Goal: Task Accomplishment & Management: Manage account settings

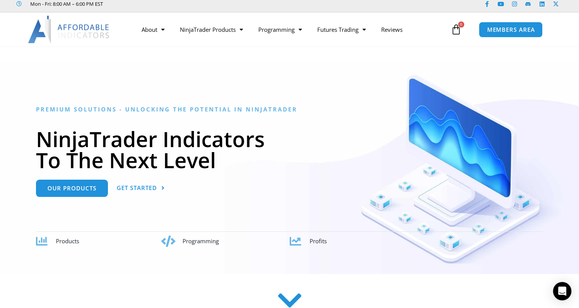
scroll to position [21, 0]
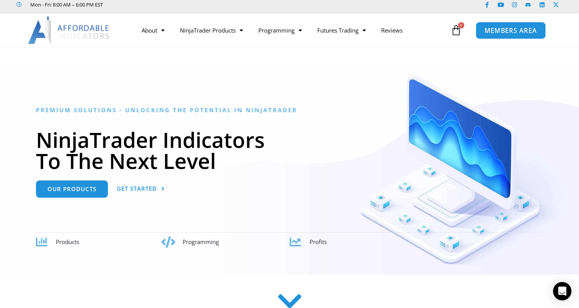
click at [496, 28] on span "MEMBERS AREA" at bounding box center [511, 30] width 52 height 7
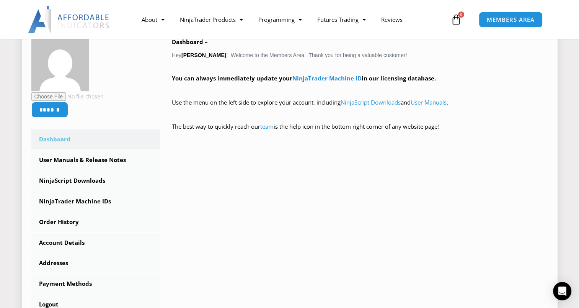
scroll to position [134, 0]
click at [87, 180] on link "NinjaScript Downloads" at bounding box center [95, 180] width 129 height 20
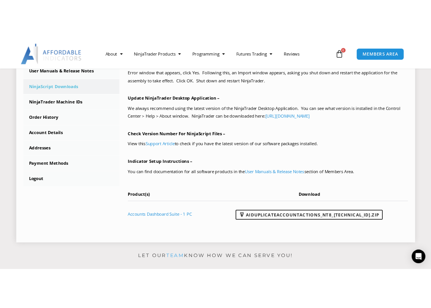
scroll to position [243, 0]
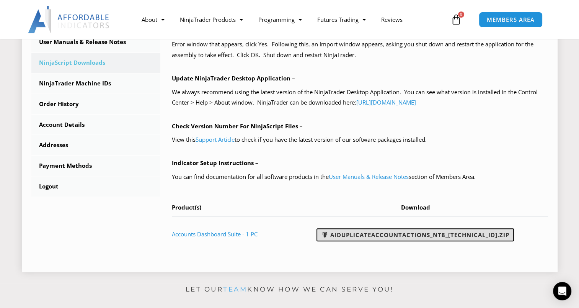
click at [421, 235] on link "AIDuplicateAccountActions_NT8_25.2.5.1.zip" at bounding box center [416, 234] width 198 height 13
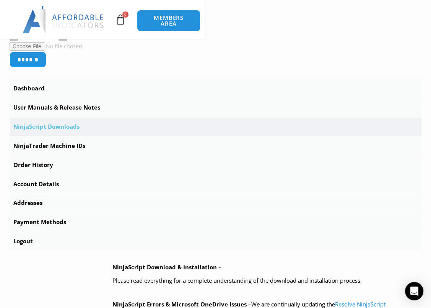
scroll to position [211, 0]
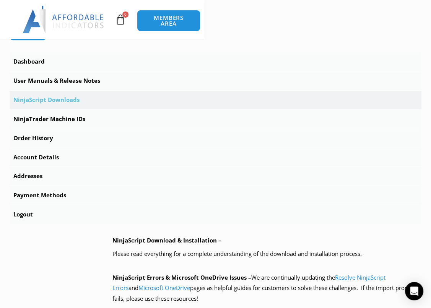
scroll to position [235, 0]
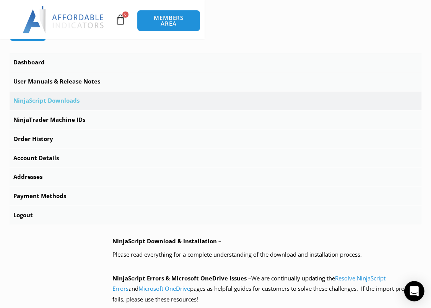
click at [416, 291] on icon "Open Intercom Messenger" at bounding box center [414, 291] width 9 height 10
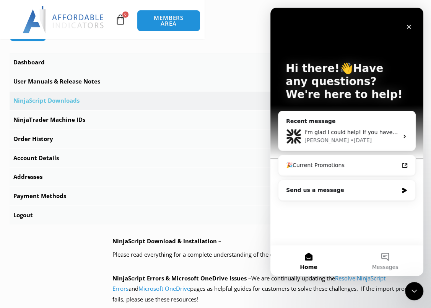
scroll to position [0, 0]
click at [322, 188] on div "Send us a message" at bounding box center [342, 190] width 112 height 8
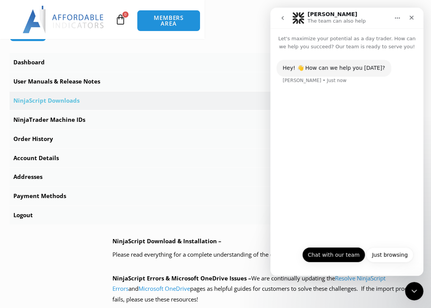
click at [330, 253] on button "Chat with our team" at bounding box center [333, 254] width 63 height 15
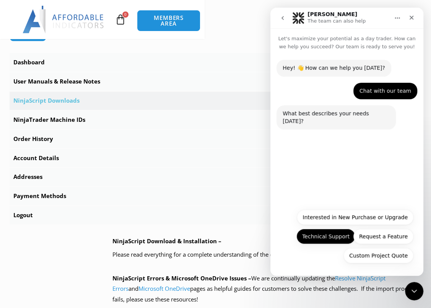
click at [336, 235] on button "Technical Support" at bounding box center [326, 236] width 59 height 15
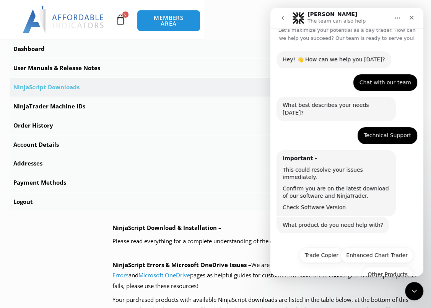
scroll to position [12, 0]
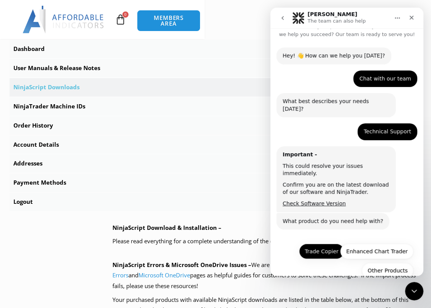
click at [318, 243] on button "Trade Copier" at bounding box center [321, 250] width 45 height 15
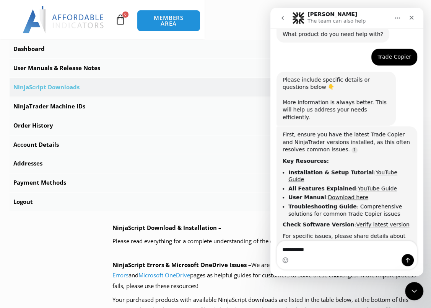
scroll to position [214, 0]
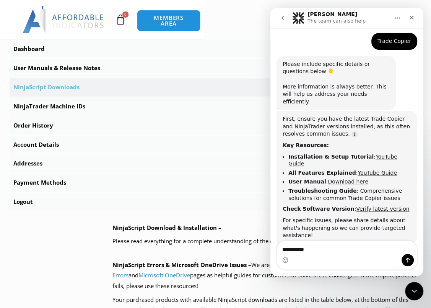
type textarea "**********"
click at [373, 153] on link "YouTube Guide" at bounding box center [343, 159] width 109 height 13
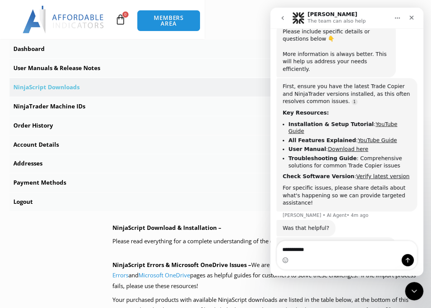
scroll to position [269, 0]
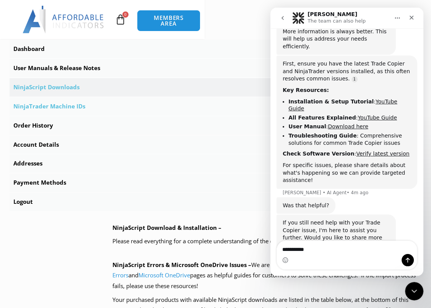
click at [63, 97] on link "NinjaTrader Machine IDs" at bounding box center [216, 106] width 412 height 18
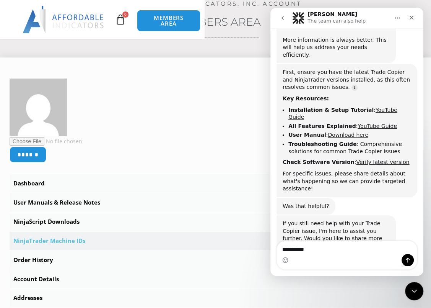
scroll to position [0, 11]
drag, startPoint x: 410, startPoint y: 222, endPoint x: 280, endPoint y: 231, distance: 130.1
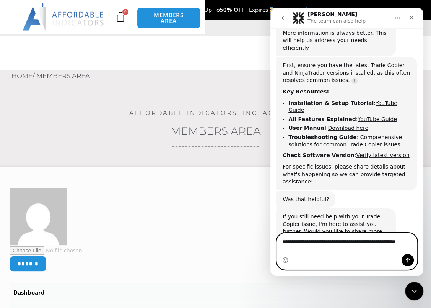
scroll to position [269, 0]
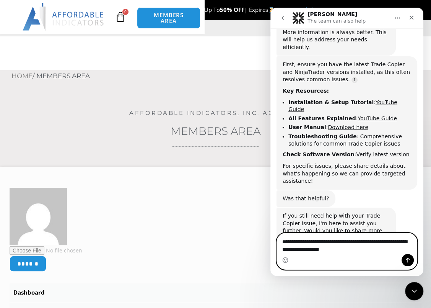
drag, startPoint x: 358, startPoint y: 249, endPoint x: 303, endPoint y: 251, distance: 54.8
click at [303, 251] on textarea "**********" at bounding box center [347, 243] width 140 height 21
type textarea "**********"
click at [407, 260] on icon "Send a message…" at bounding box center [408, 260] width 4 height 5
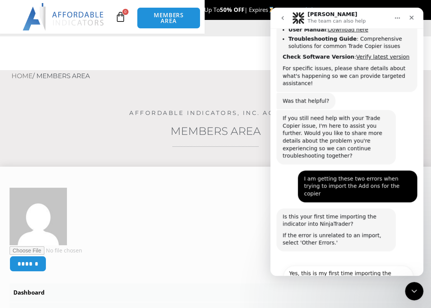
scroll to position [371, 0]
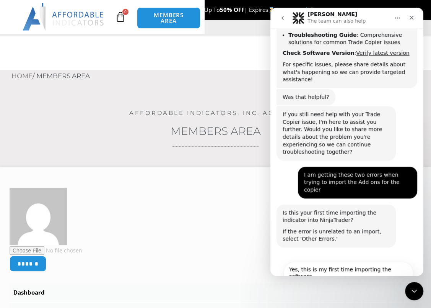
click at [350, 281] on button "No, I am updating or just upgraded the software." at bounding box center [349, 292] width 130 height 22
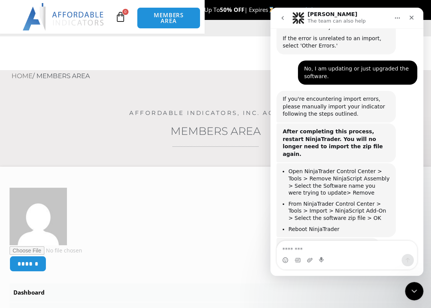
scroll to position [588, 0]
